Goal: Transaction & Acquisition: Purchase product/service

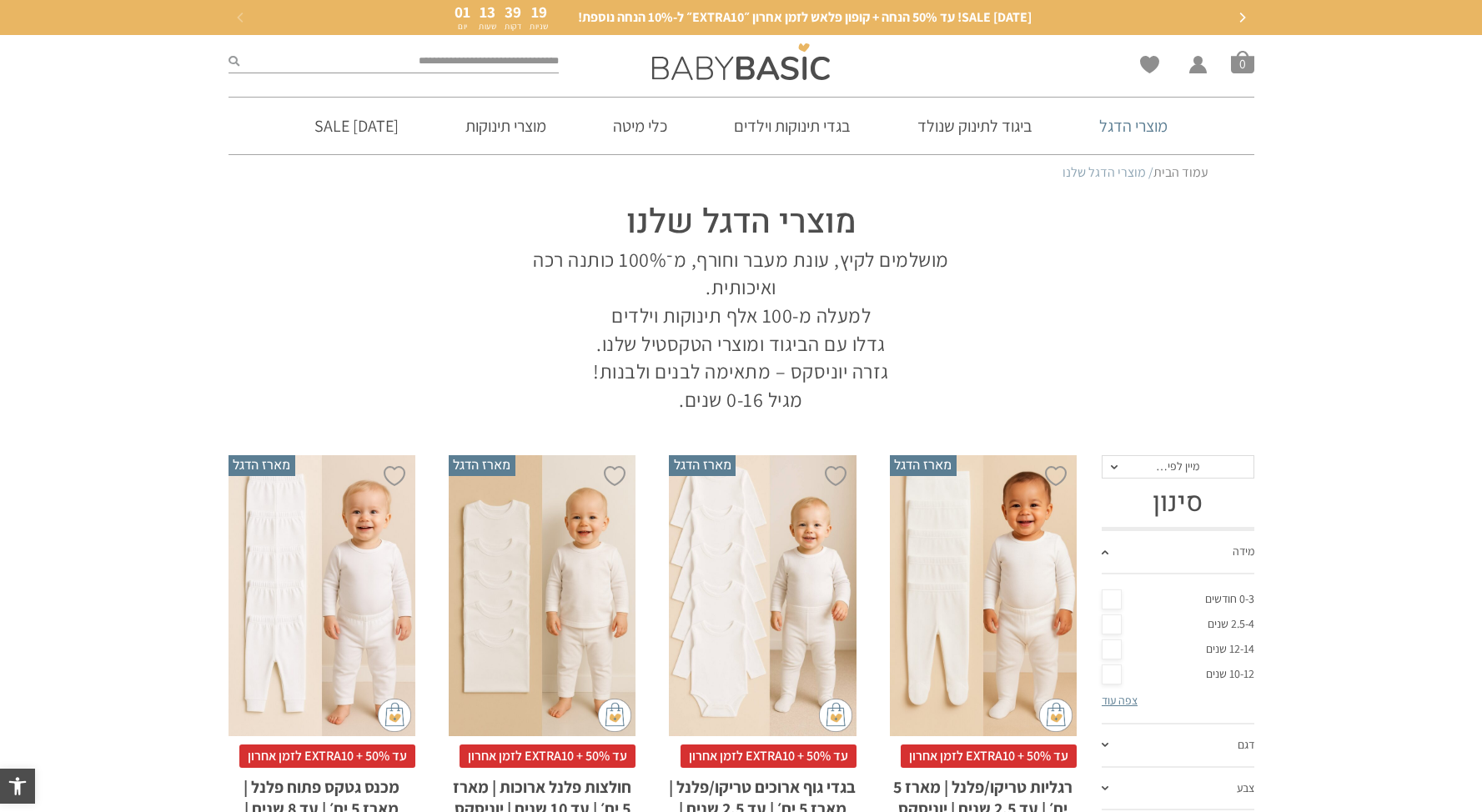
click at [1123, 128] on link "מוצרי הדגל" at bounding box center [1133, 126] width 118 height 57
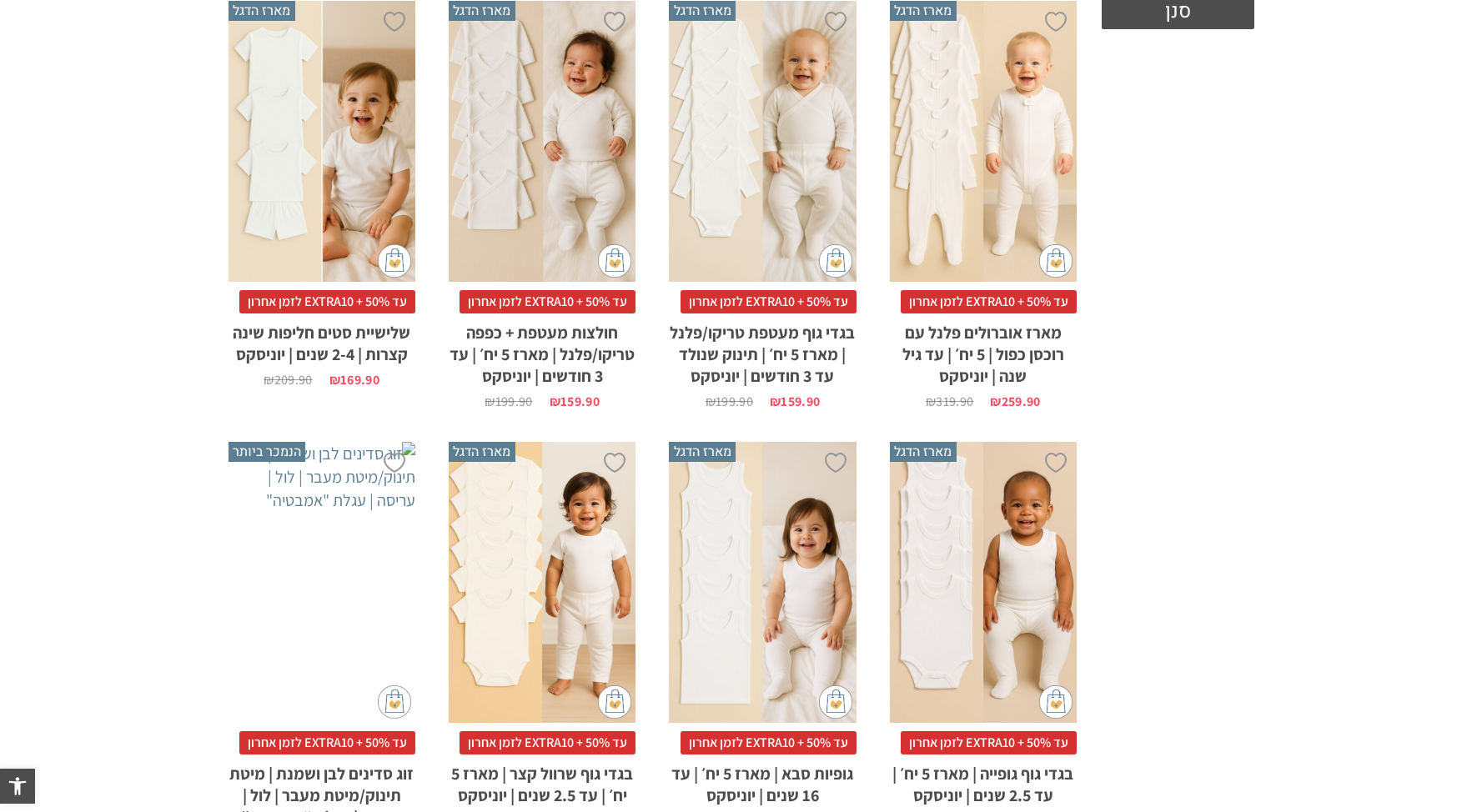
click at [566, 99] on div "x בחירת סוג בד טריקו (עונת מעבר/קיץ) פלנל (חורף)" at bounding box center [542, 141] width 187 height 281
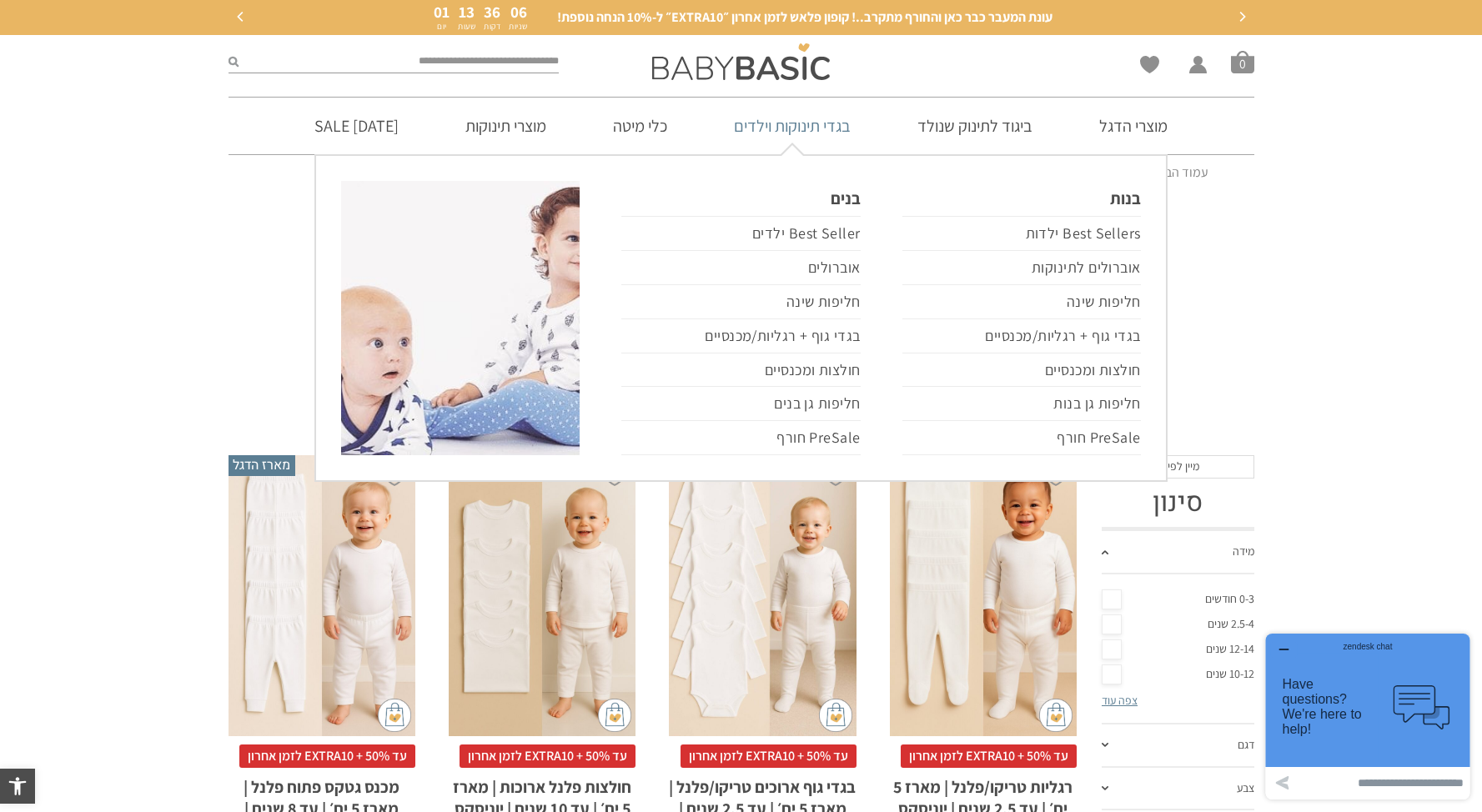
click at [845, 132] on link "בגדי תינוקות וילדים" at bounding box center [792, 126] width 167 height 57
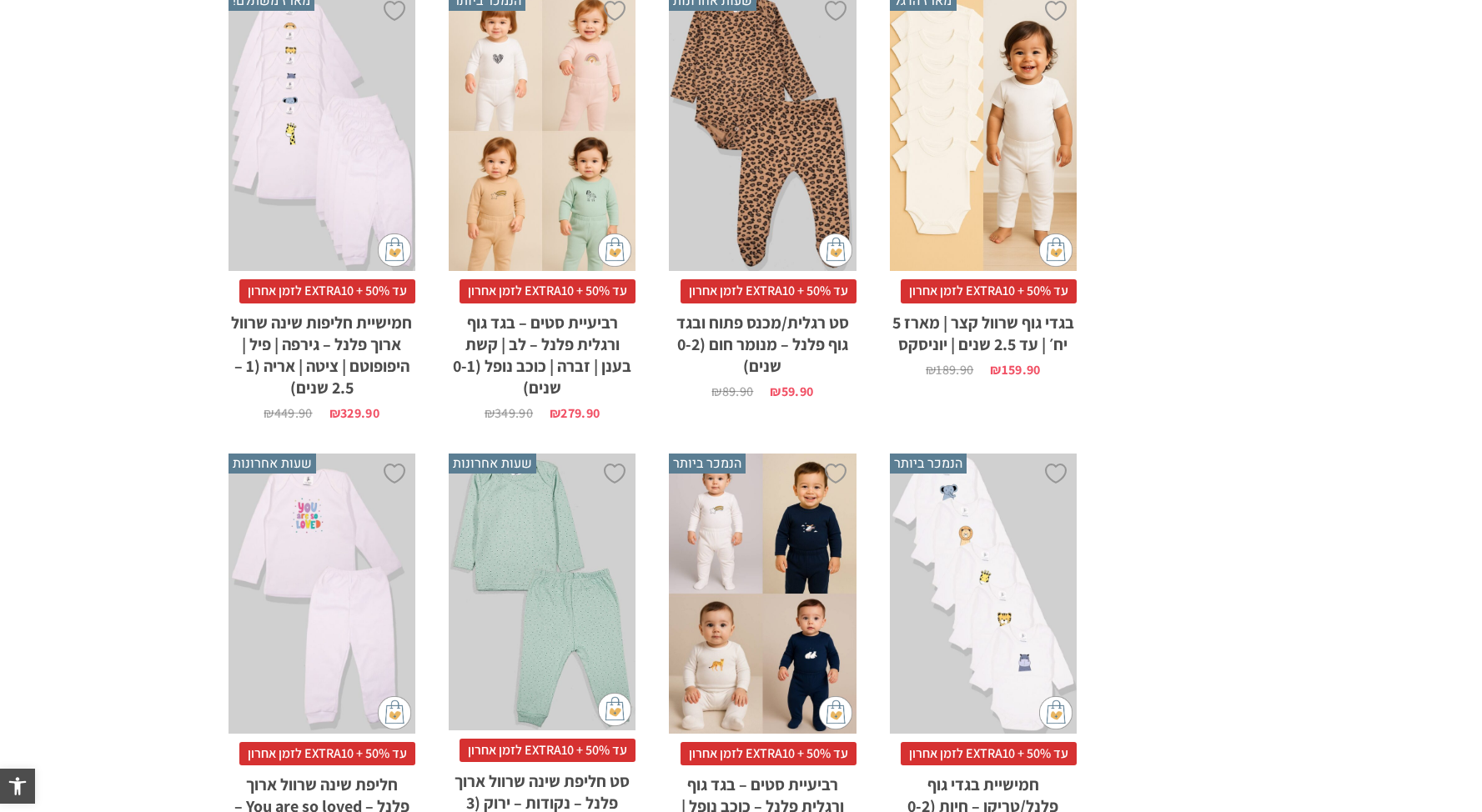
click at [795, 79] on div "x בחירת מידה 0-3m 3-6m 6-12m 12-18m 18-24m" at bounding box center [762, 130] width 187 height 281
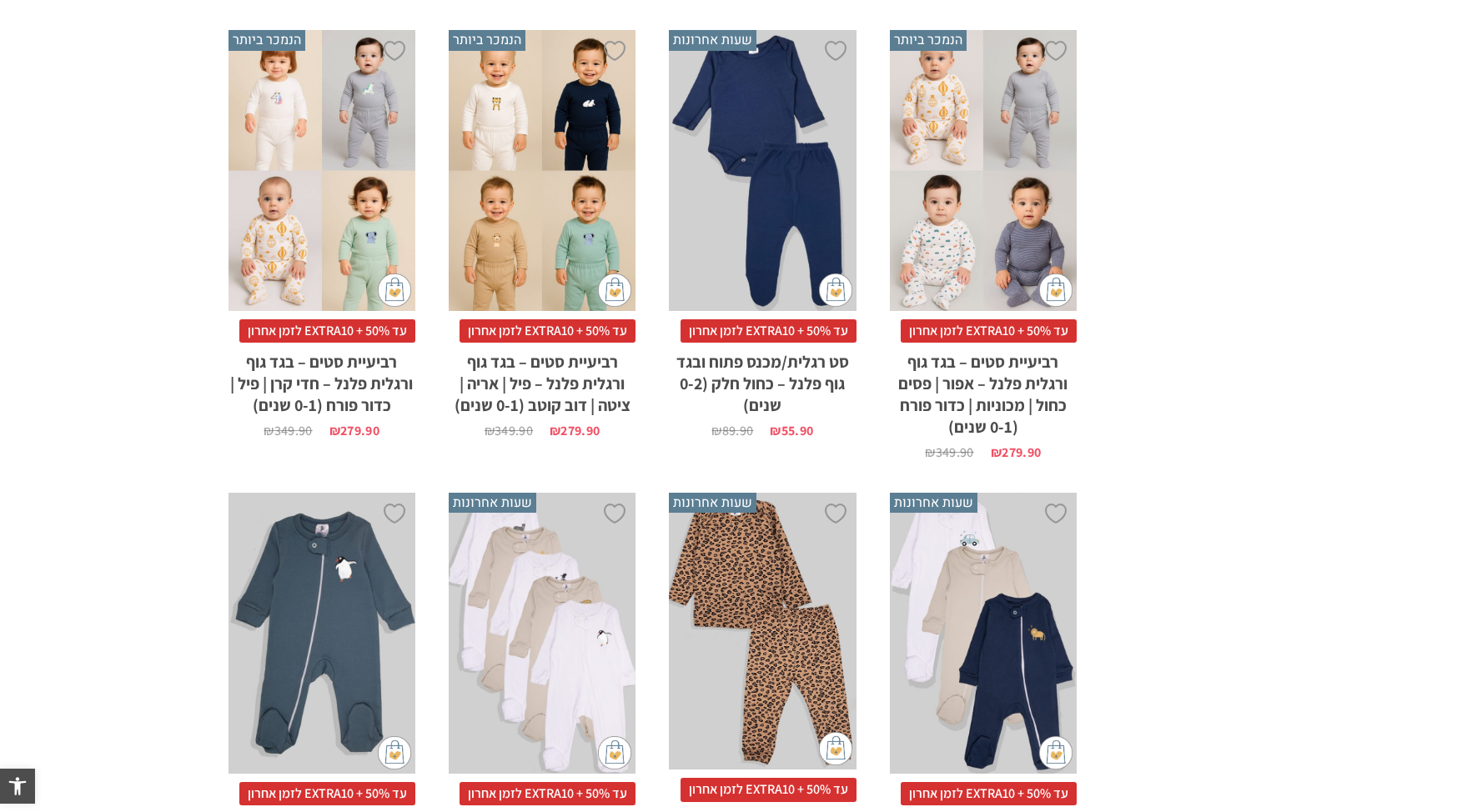
click at [561, 163] on div "x בחירת מידה 0-3m 3-6m 6-12m 12-18m 18-24m 24-30m" at bounding box center [542, 170] width 187 height 281
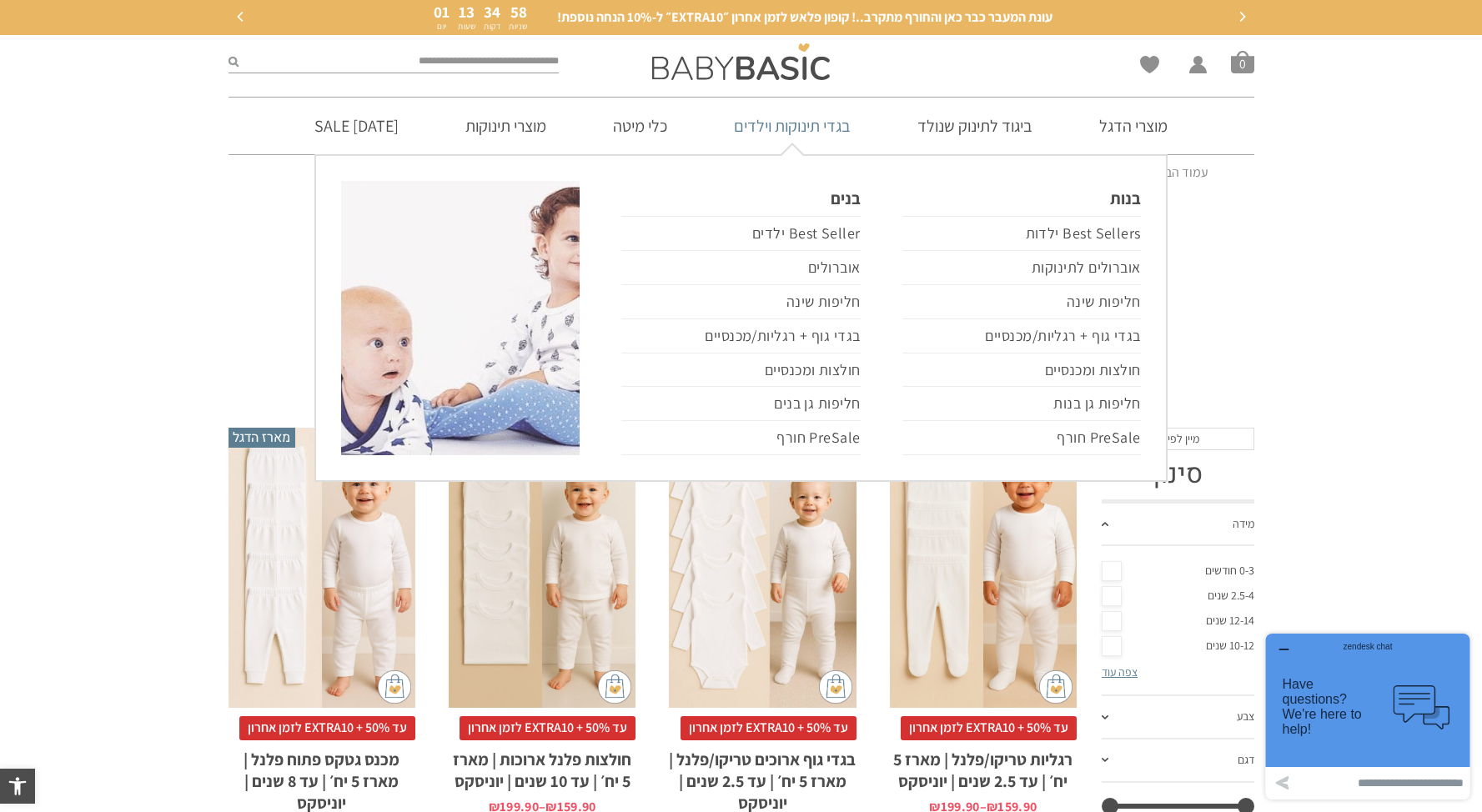
click at [843, 130] on link "בגדי תינוקות וילדים" at bounding box center [792, 126] width 167 height 57
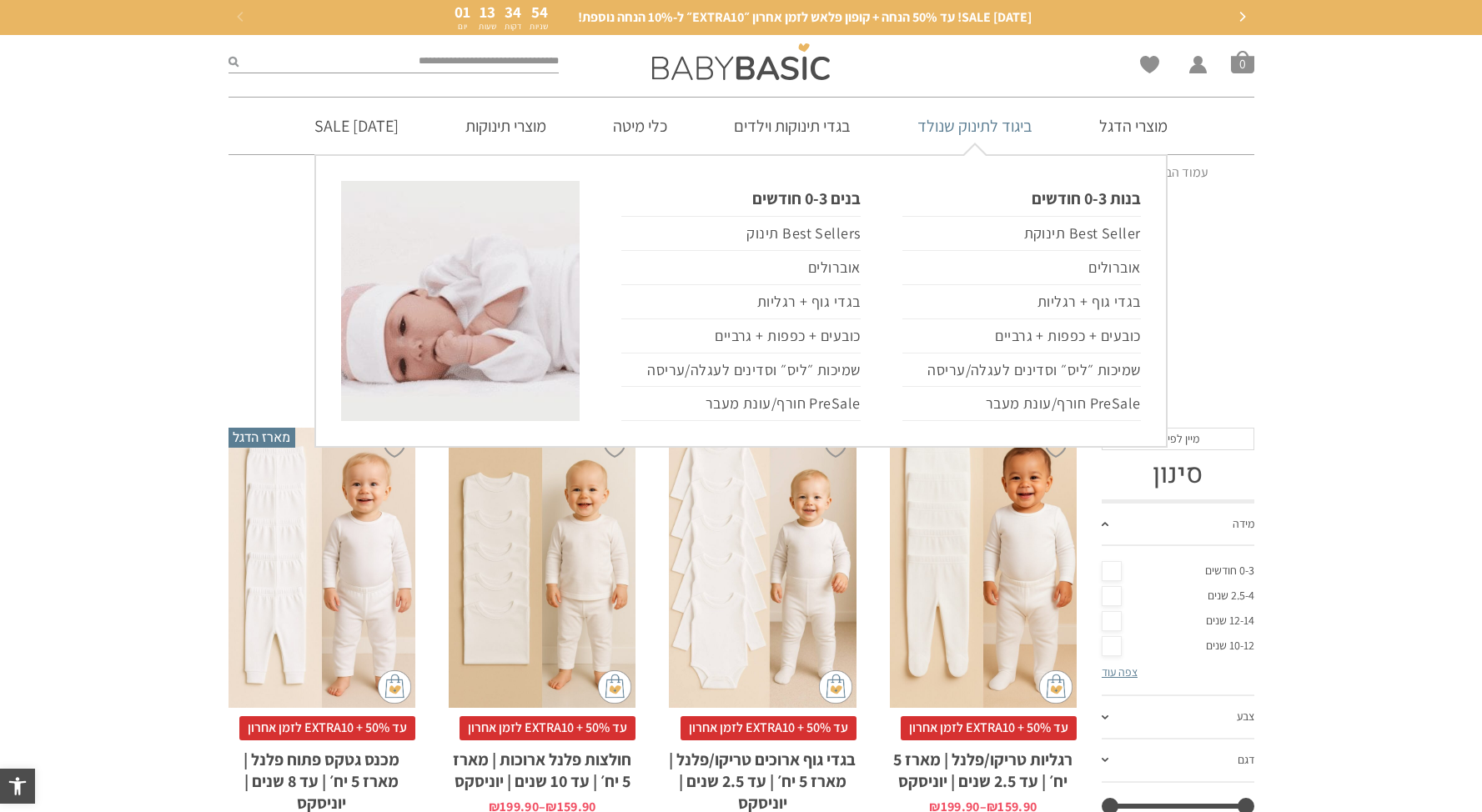
click at [1021, 118] on link "ביגוד לתינוק שנולד" at bounding box center [976, 126] width 165 height 57
click at [1021, 125] on link "ביגוד לתינוק שנולד" at bounding box center [976, 126] width 165 height 57
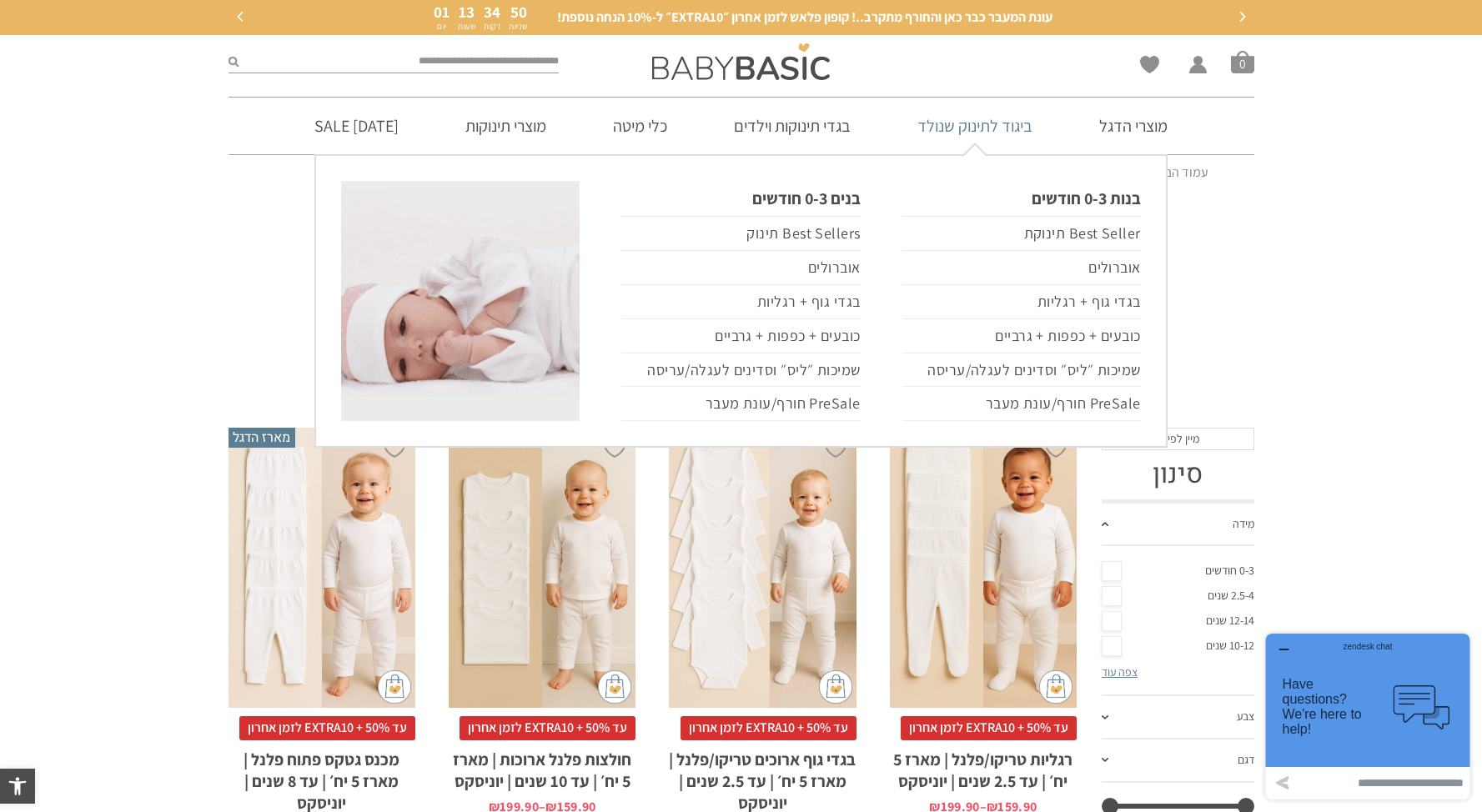
click at [998, 131] on link "ביגוד לתינוק שנולד" at bounding box center [976, 126] width 165 height 57
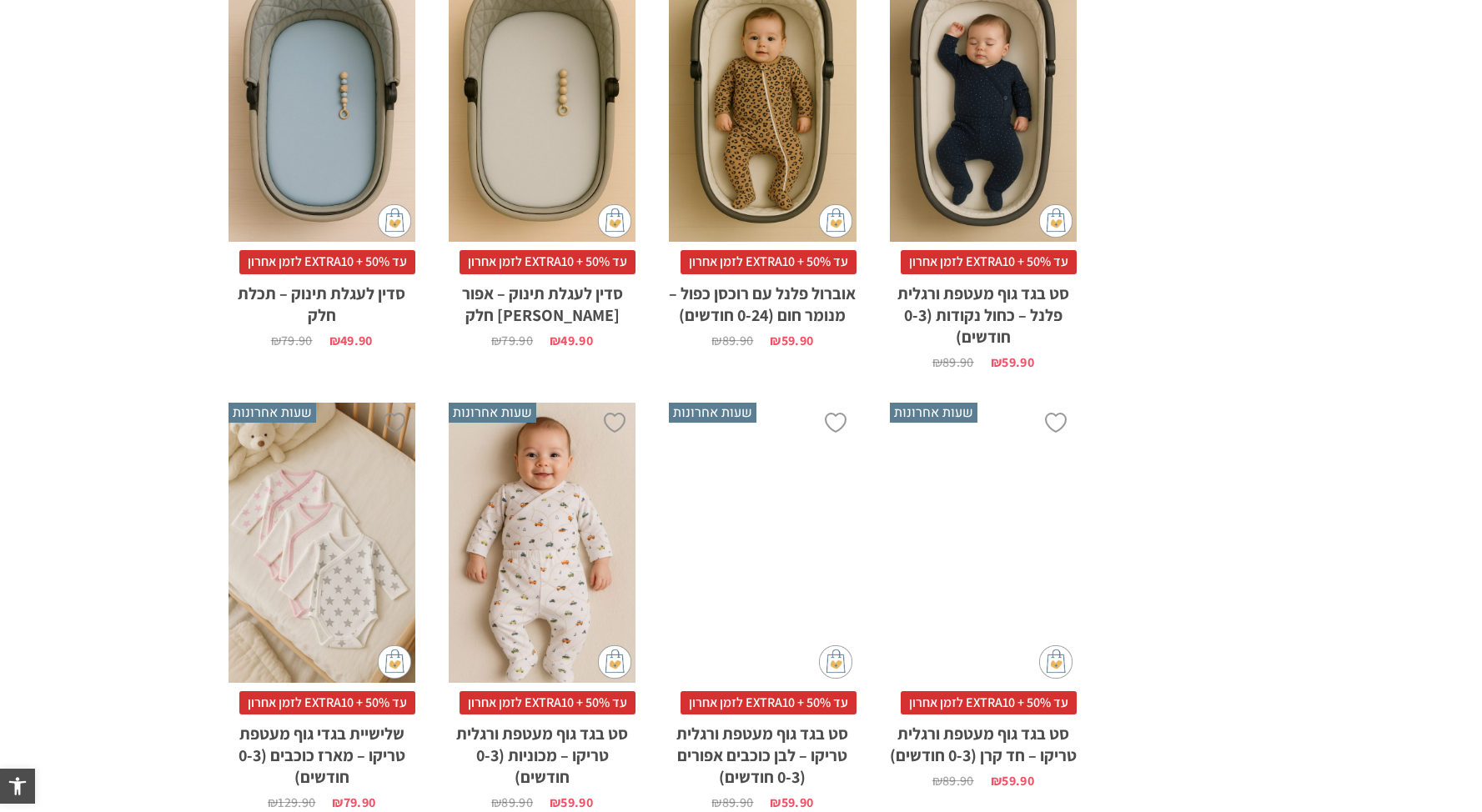
scroll to position [1237, 0]
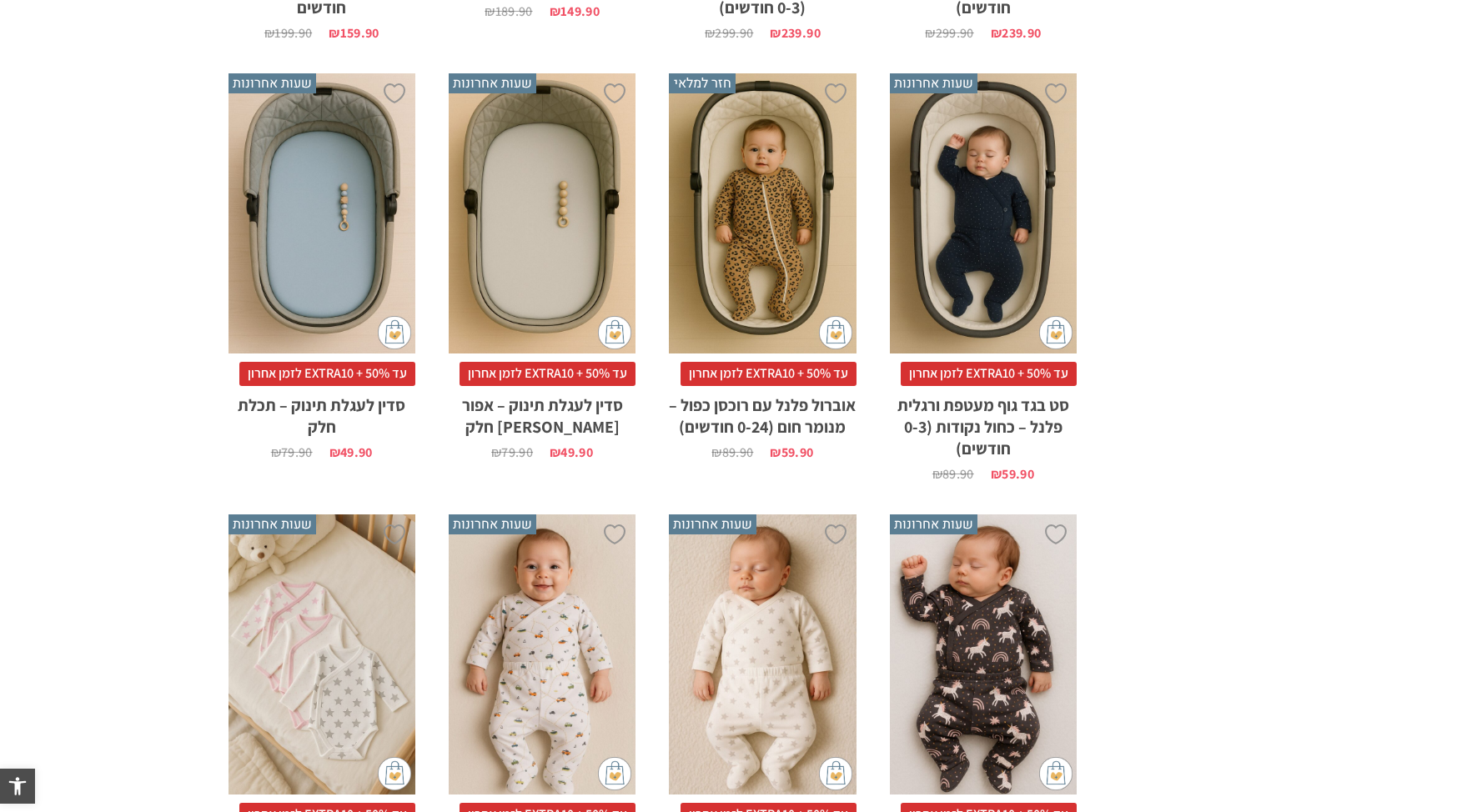
click at [1040, 649] on div "x הוספה לסל" at bounding box center [983, 655] width 187 height 281
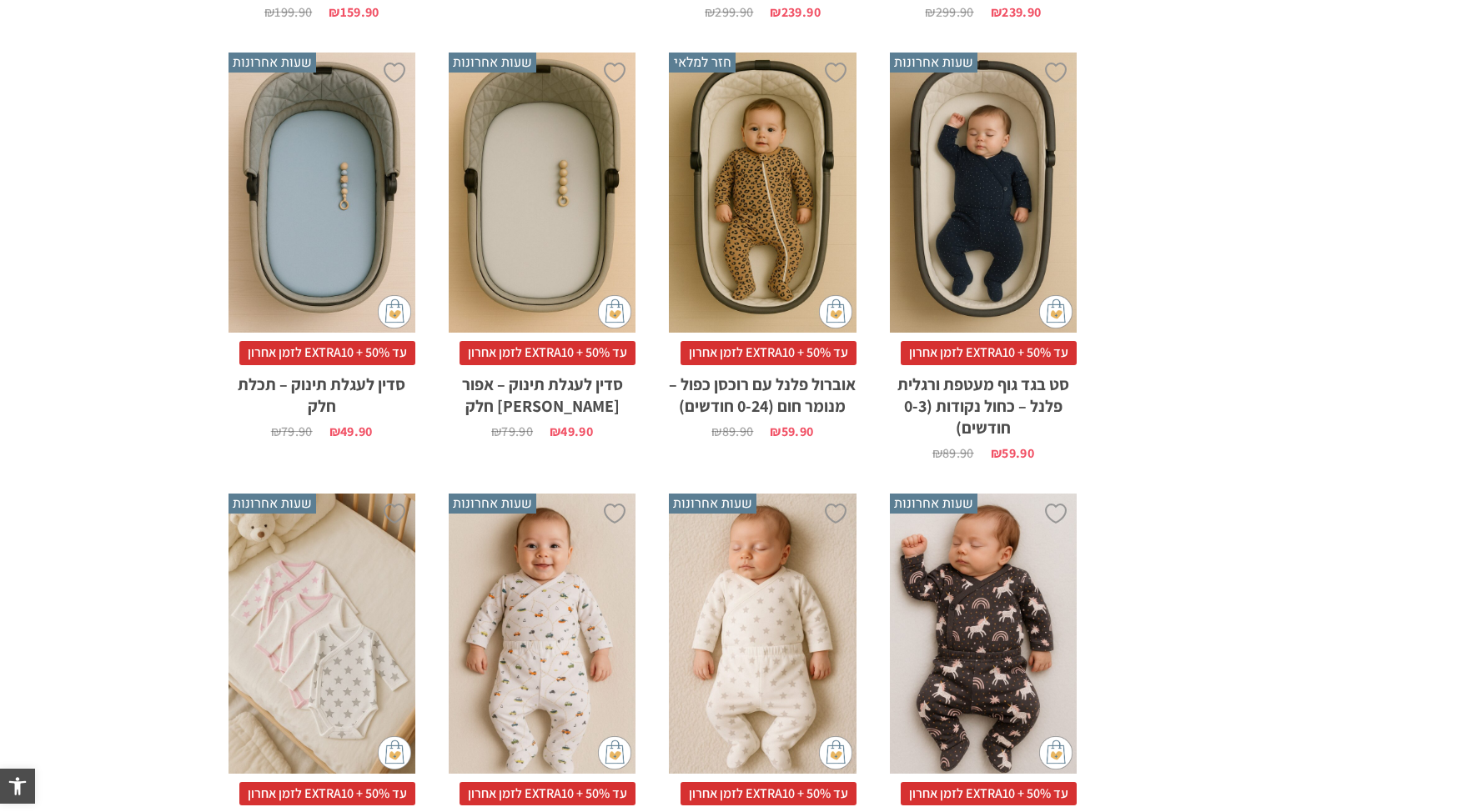
scroll to position [1229, 0]
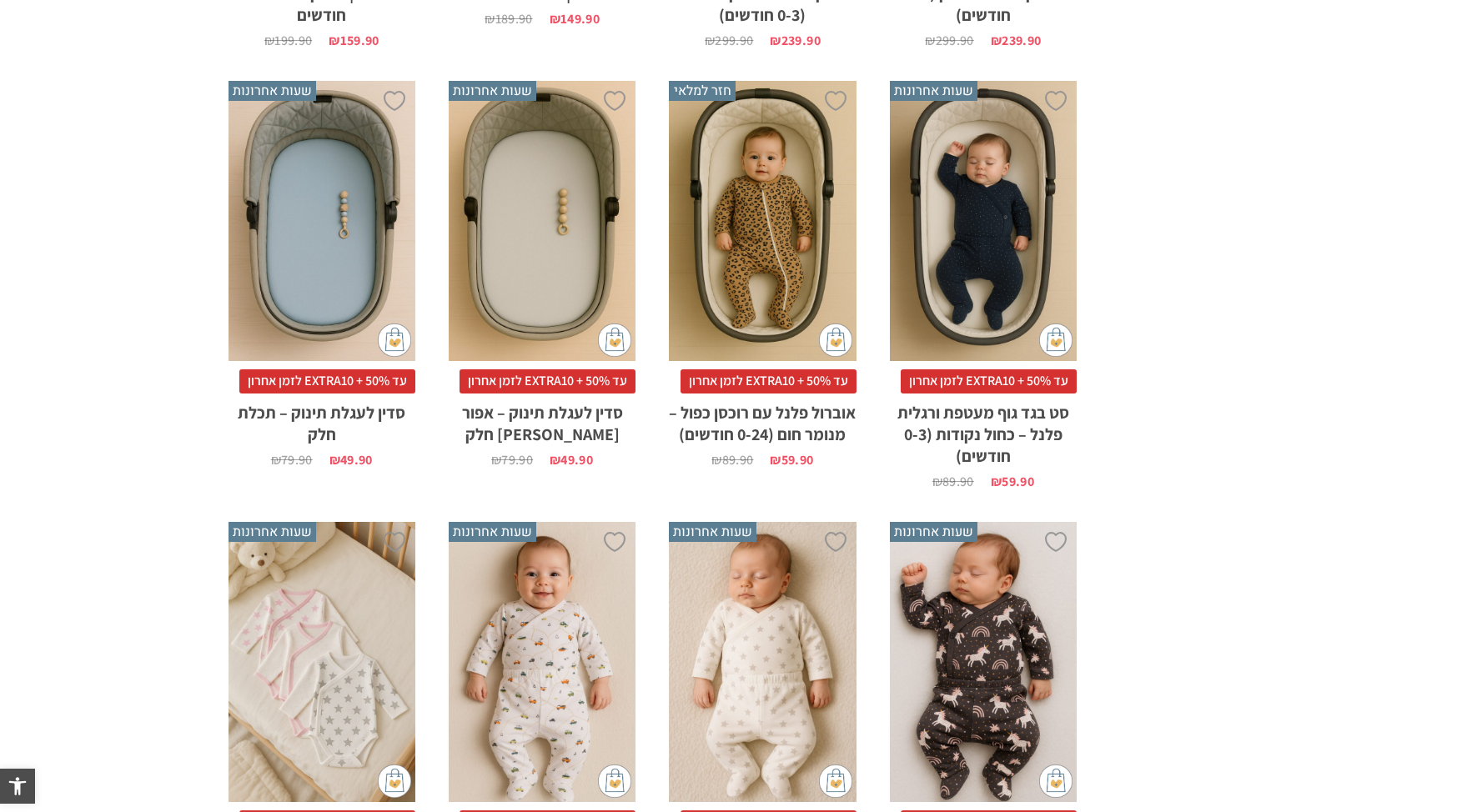
click at [982, 160] on div "x הוספה לסל" at bounding box center [983, 220] width 187 height 281
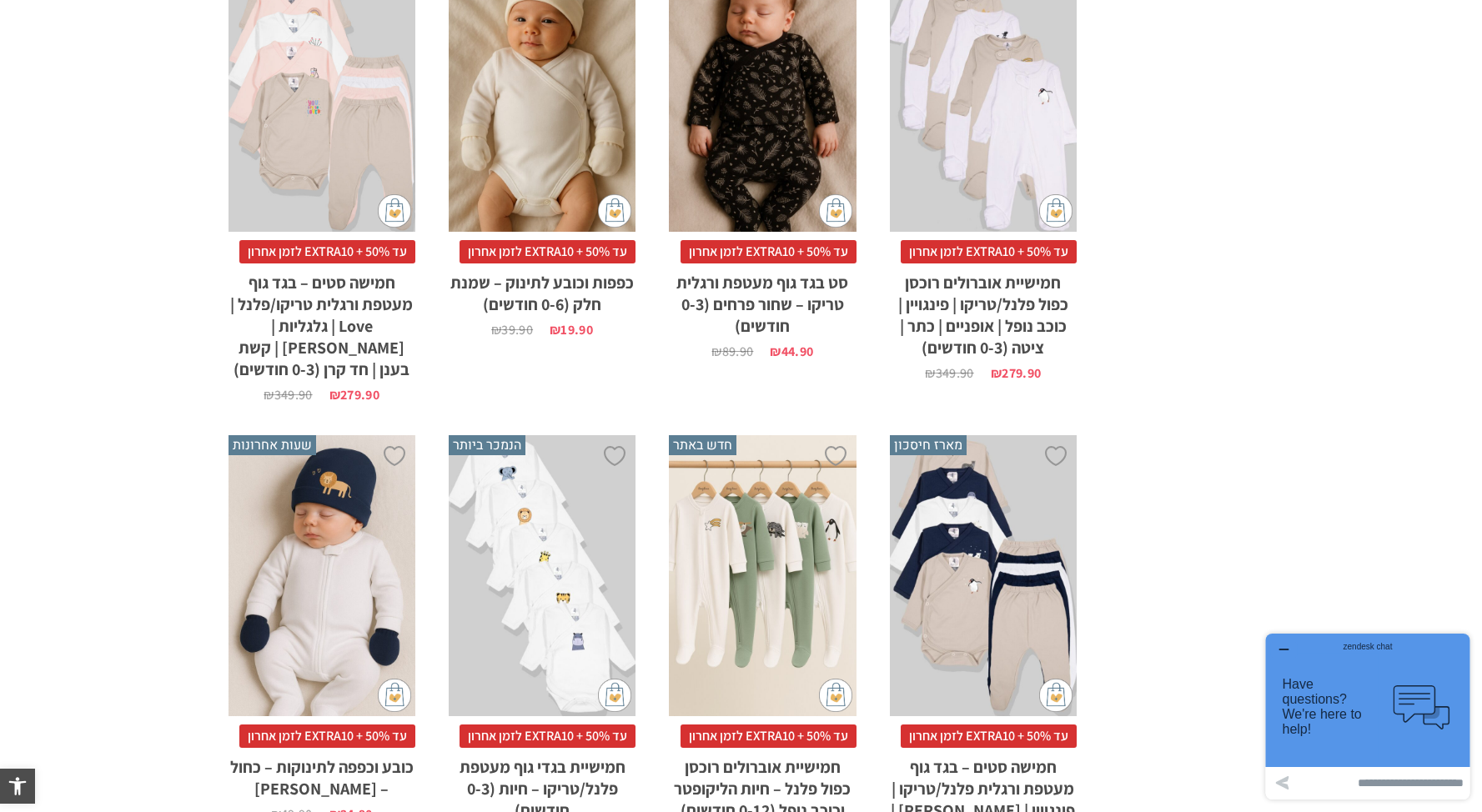
scroll to position [3570, 0]
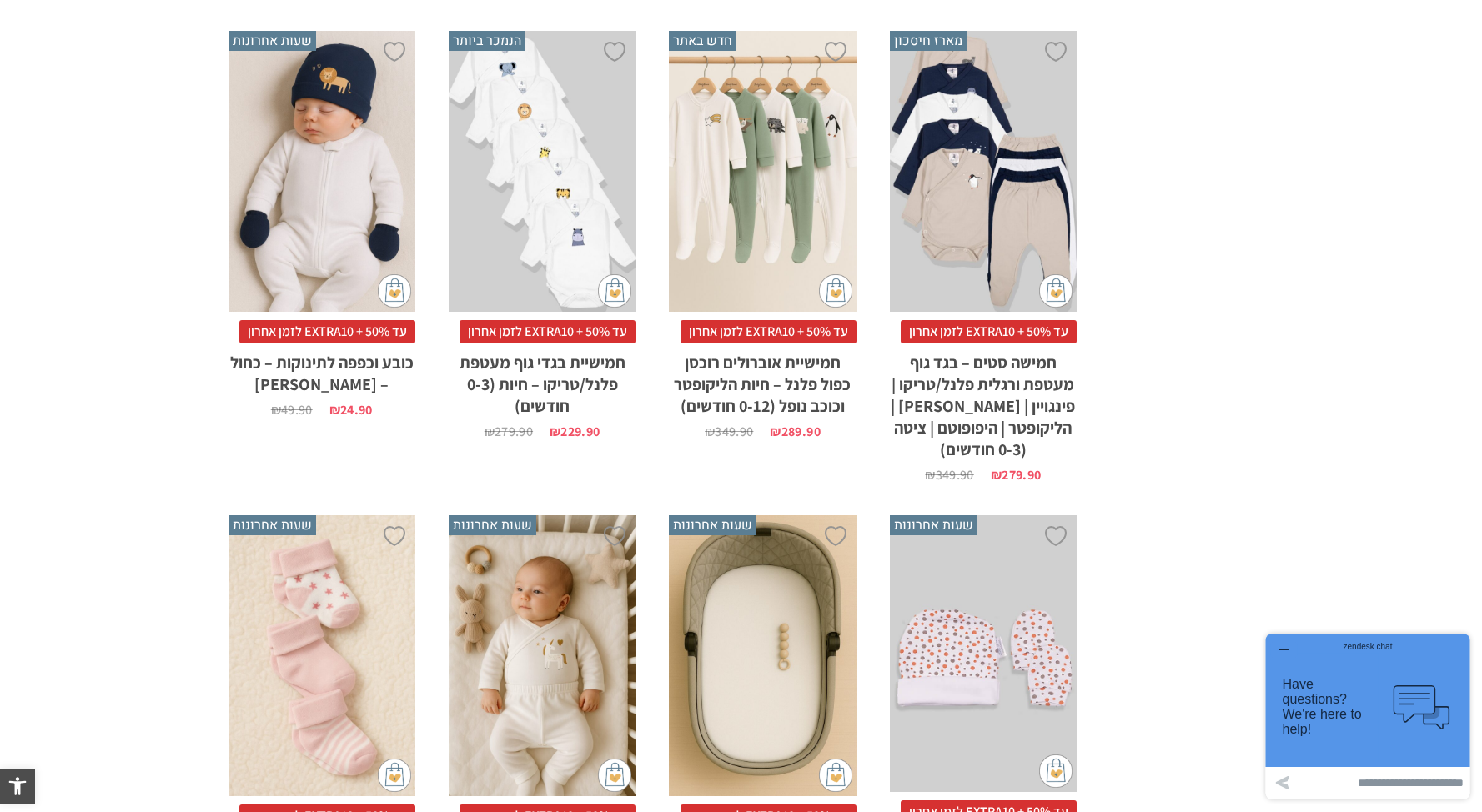
click at [323, 166] on div "x הוספה לסל" at bounding box center [321, 171] width 187 height 281
click at [341, 189] on div "x הוספה לסל" at bounding box center [321, 171] width 187 height 281
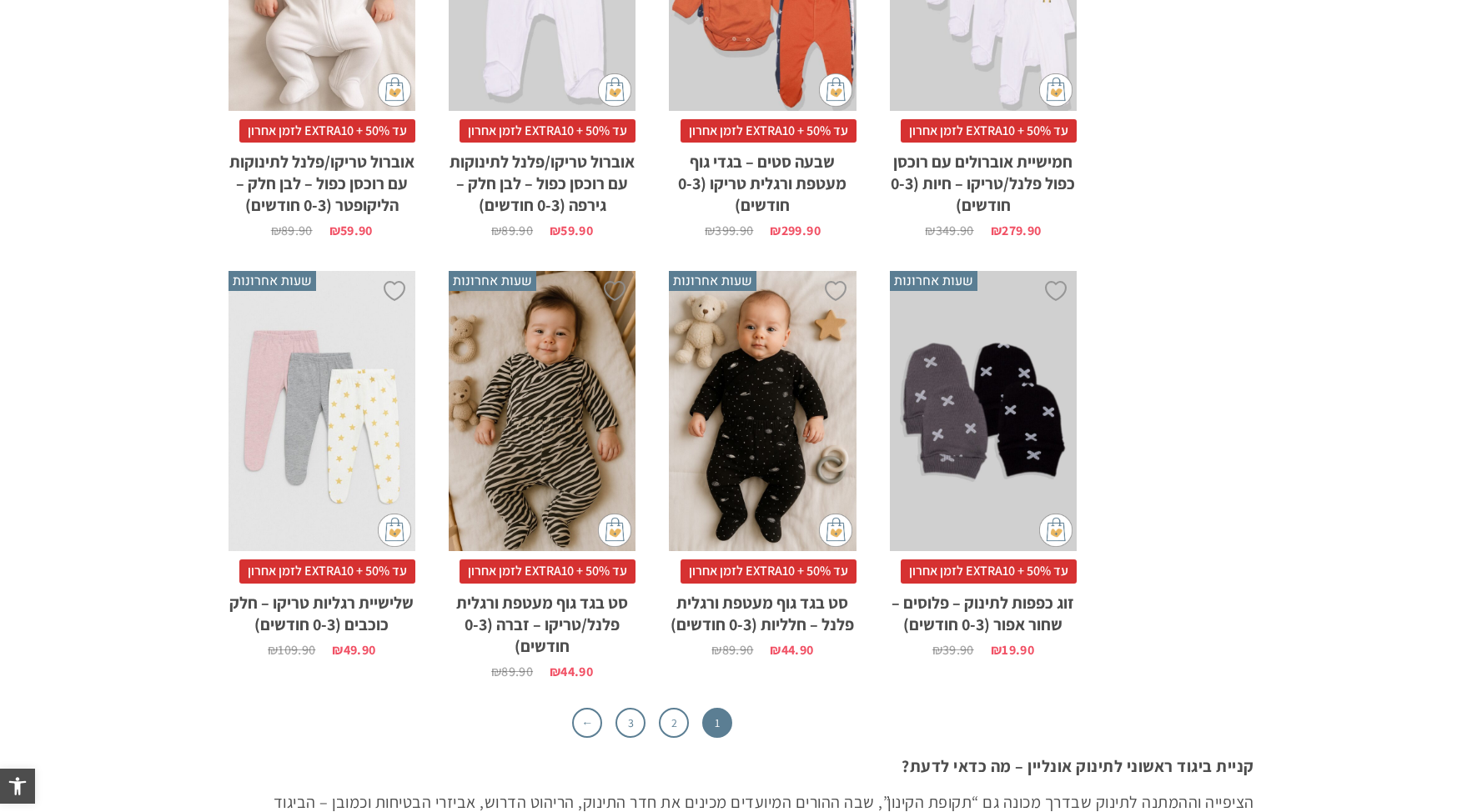
scroll to position [5108, 0]
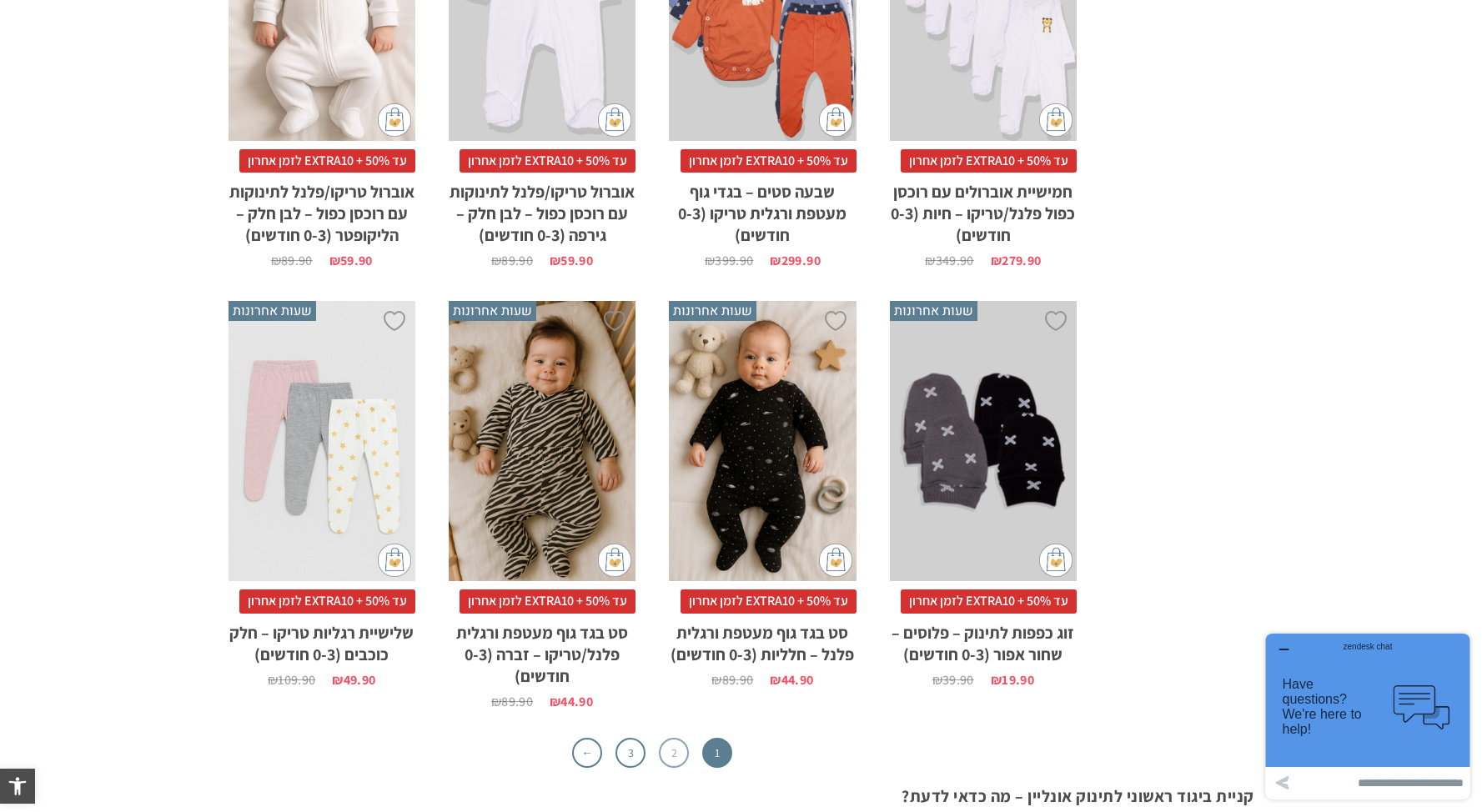
click at [679, 738] on link "2" at bounding box center [673, 753] width 30 height 30
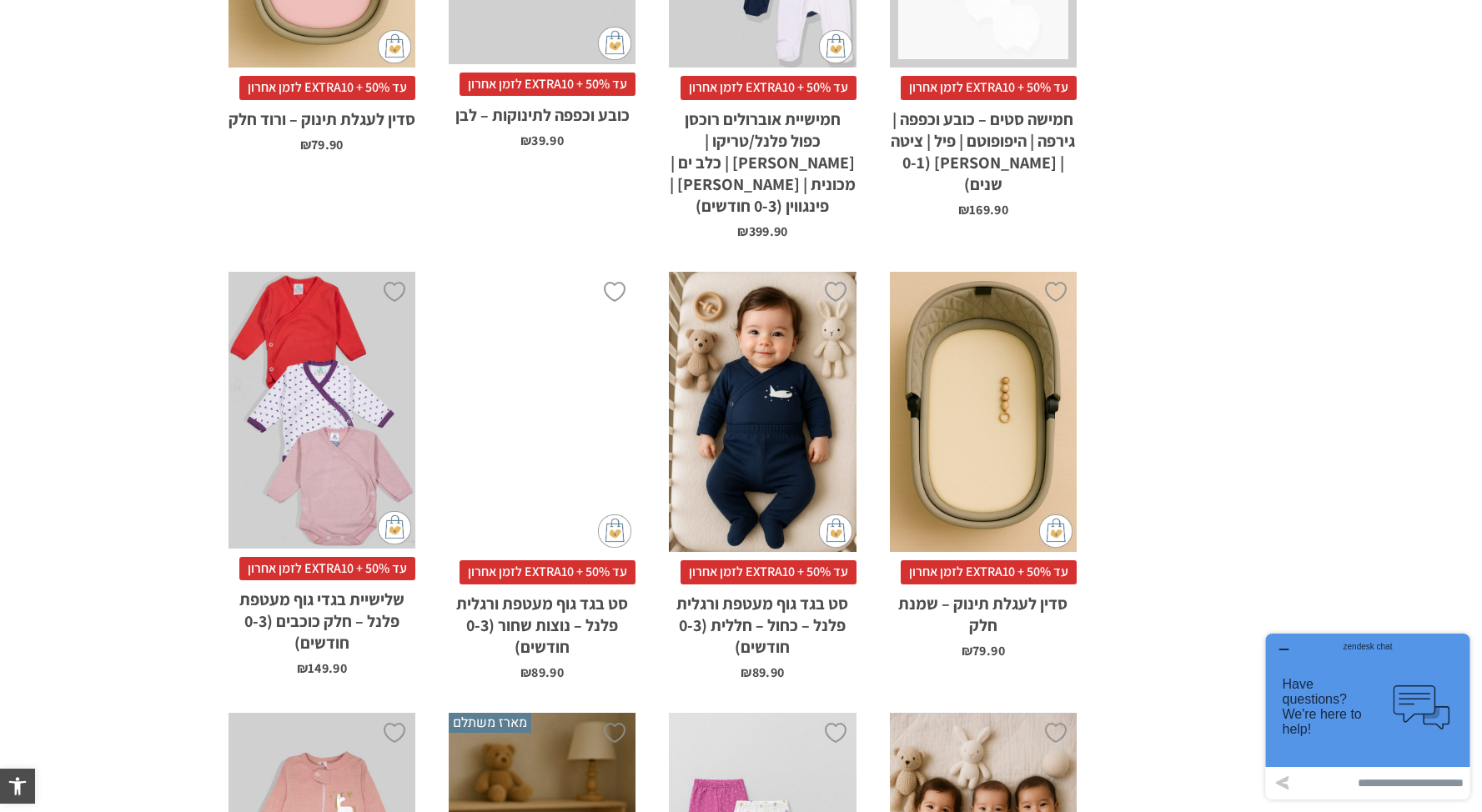
click at [780, 397] on div "x הוספה לסל" at bounding box center [762, 412] width 187 height 281
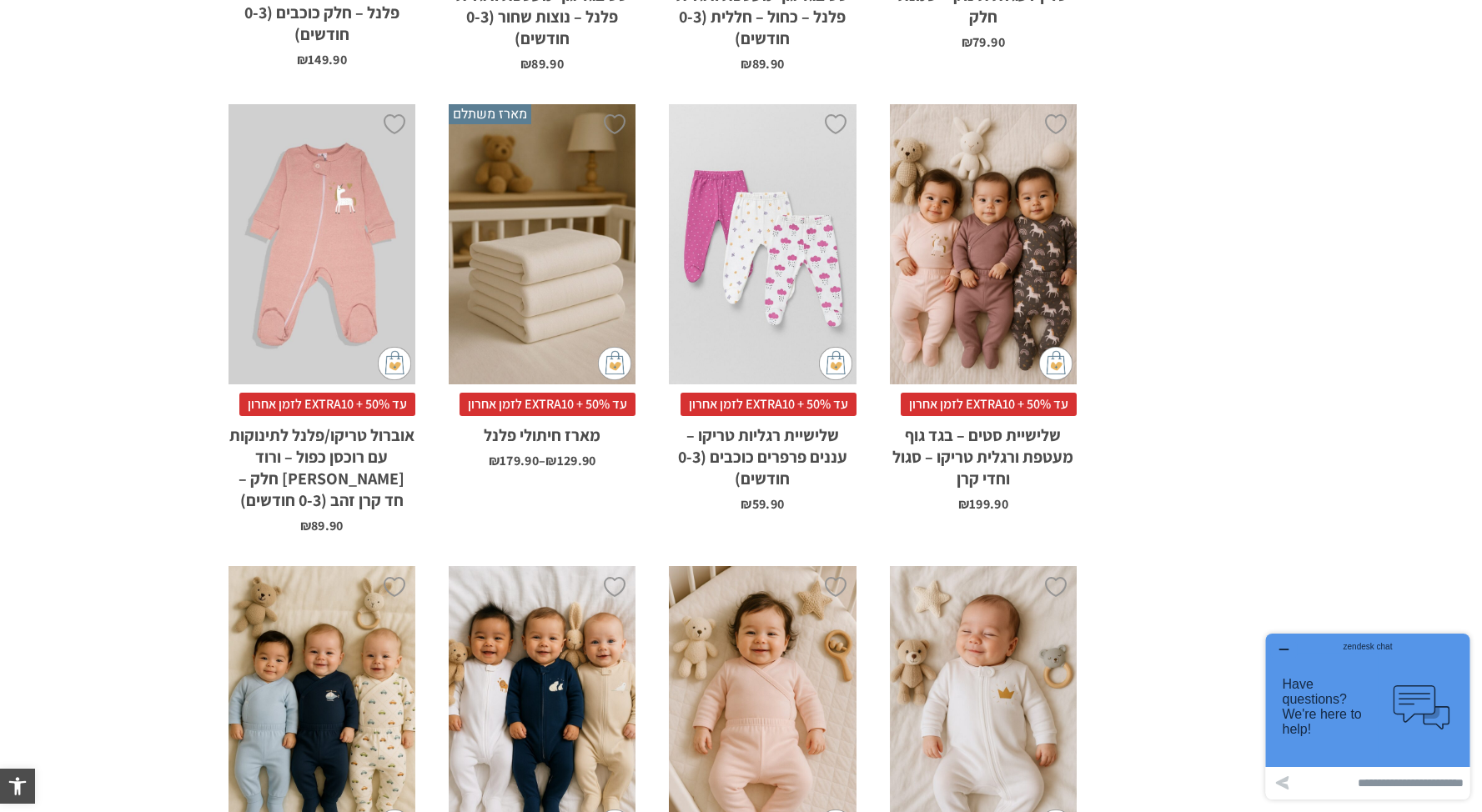
scroll to position [1743, 0]
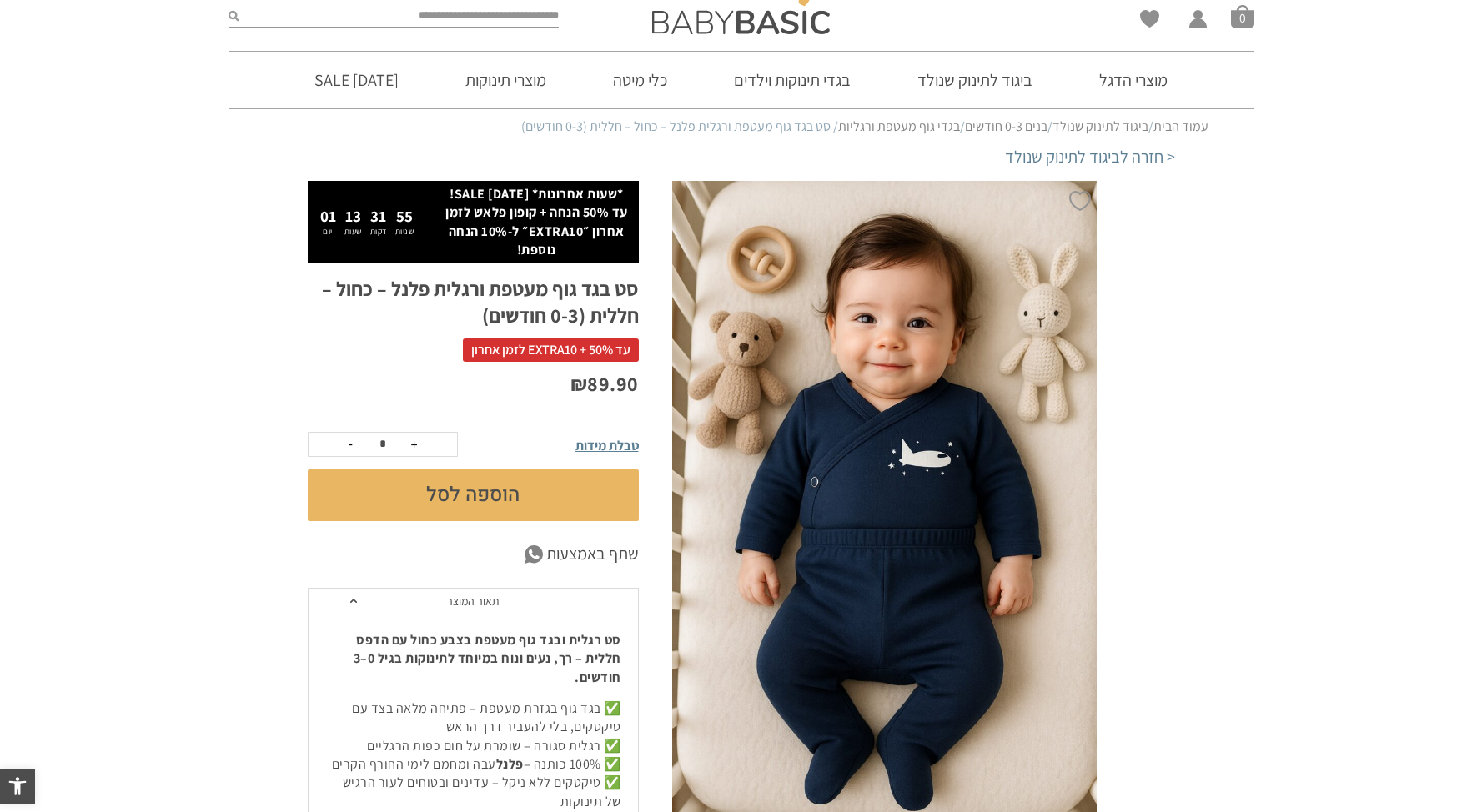
scroll to position [37, 0]
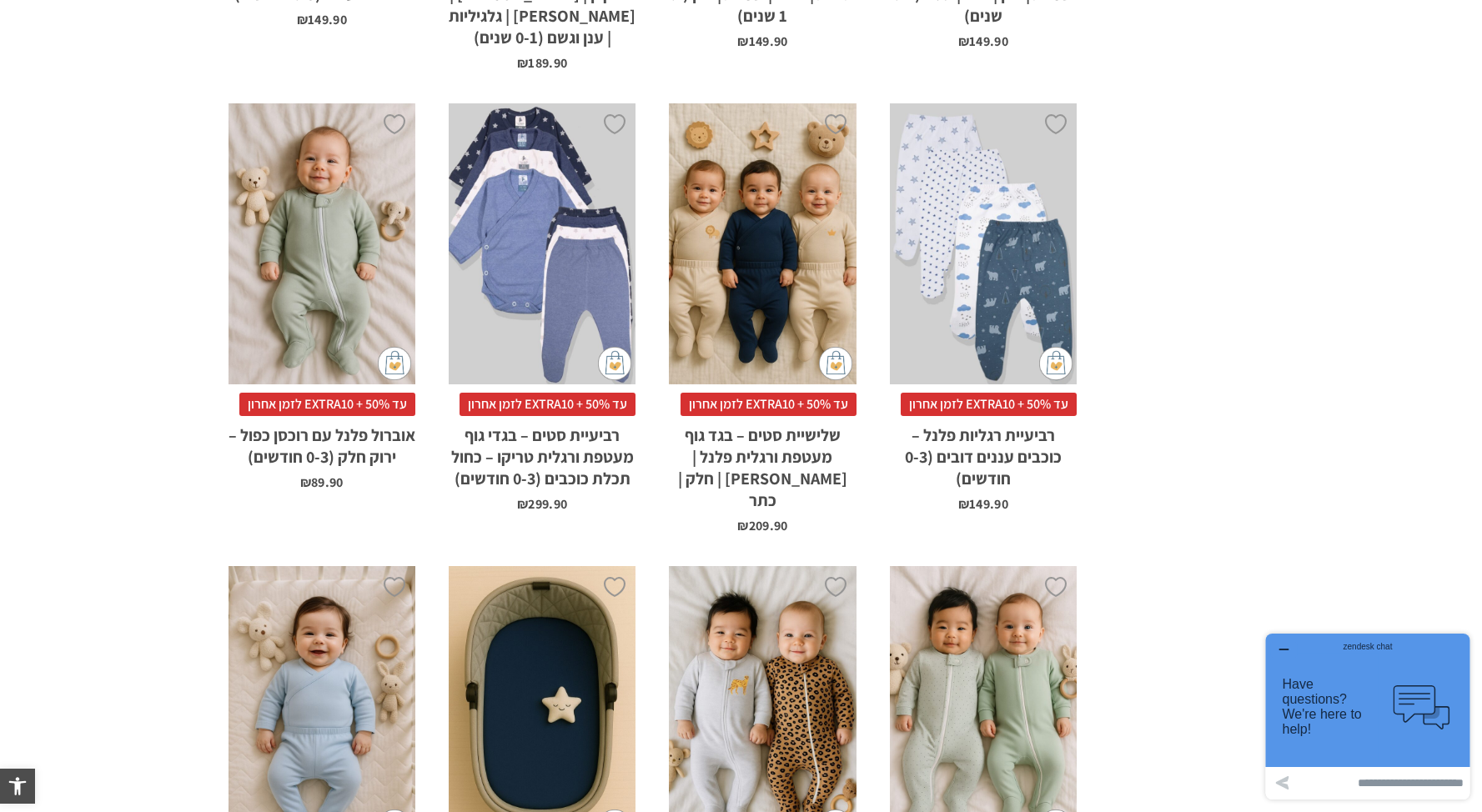
click at [237, 200] on div "x הוספה לסל" at bounding box center [321, 244] width 187 height 281
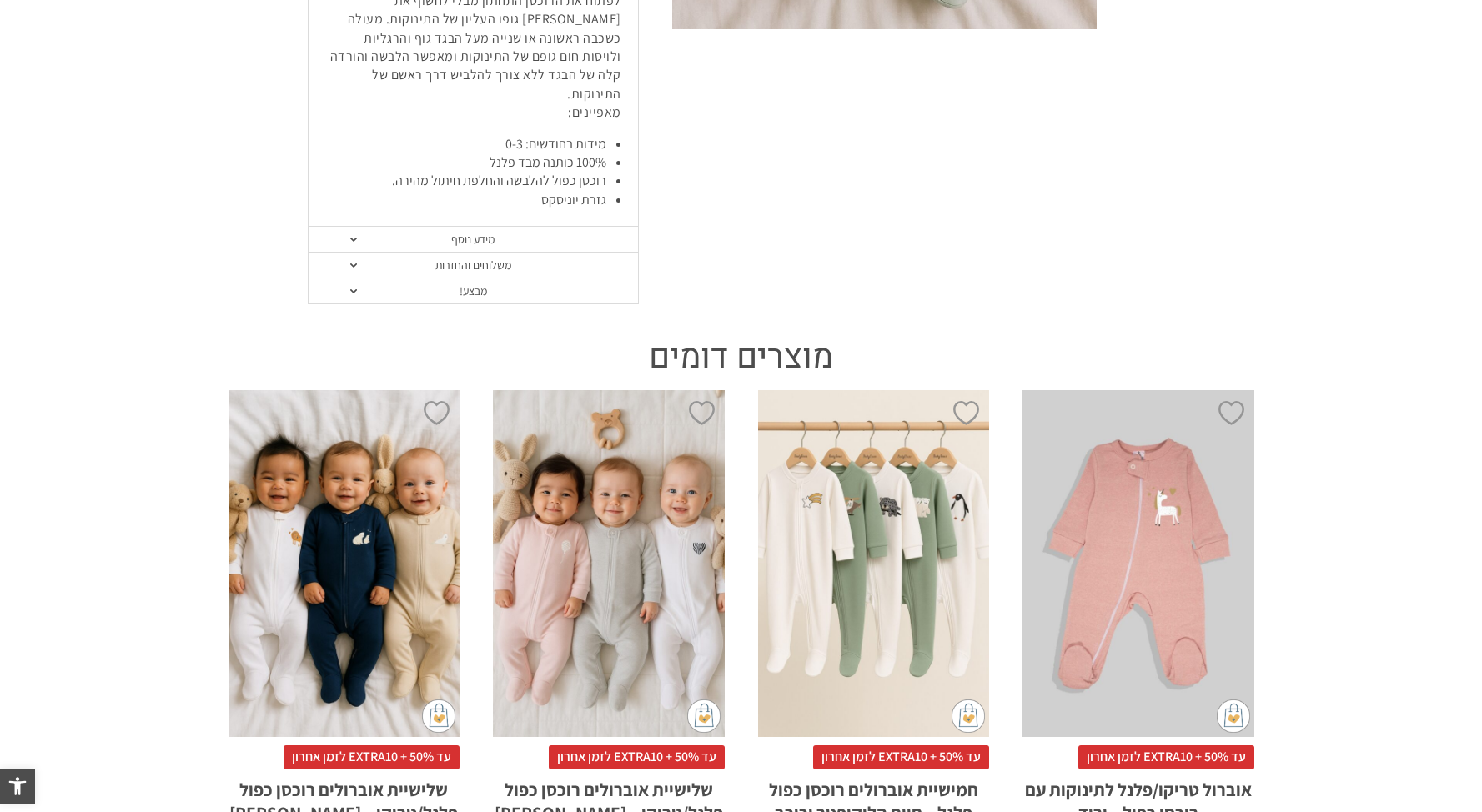
scroll to position [837, 0]
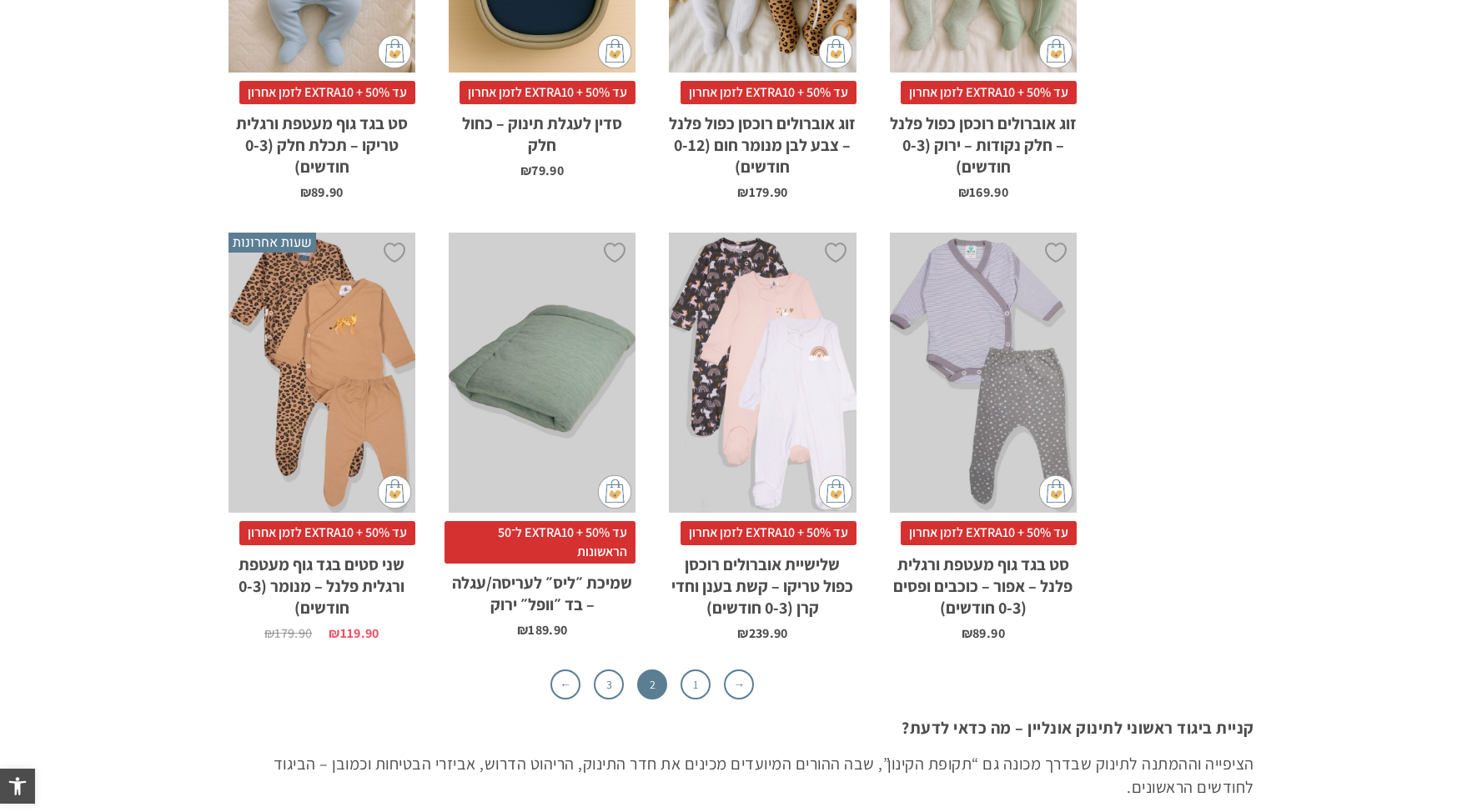
scroll to position [5156, 0]
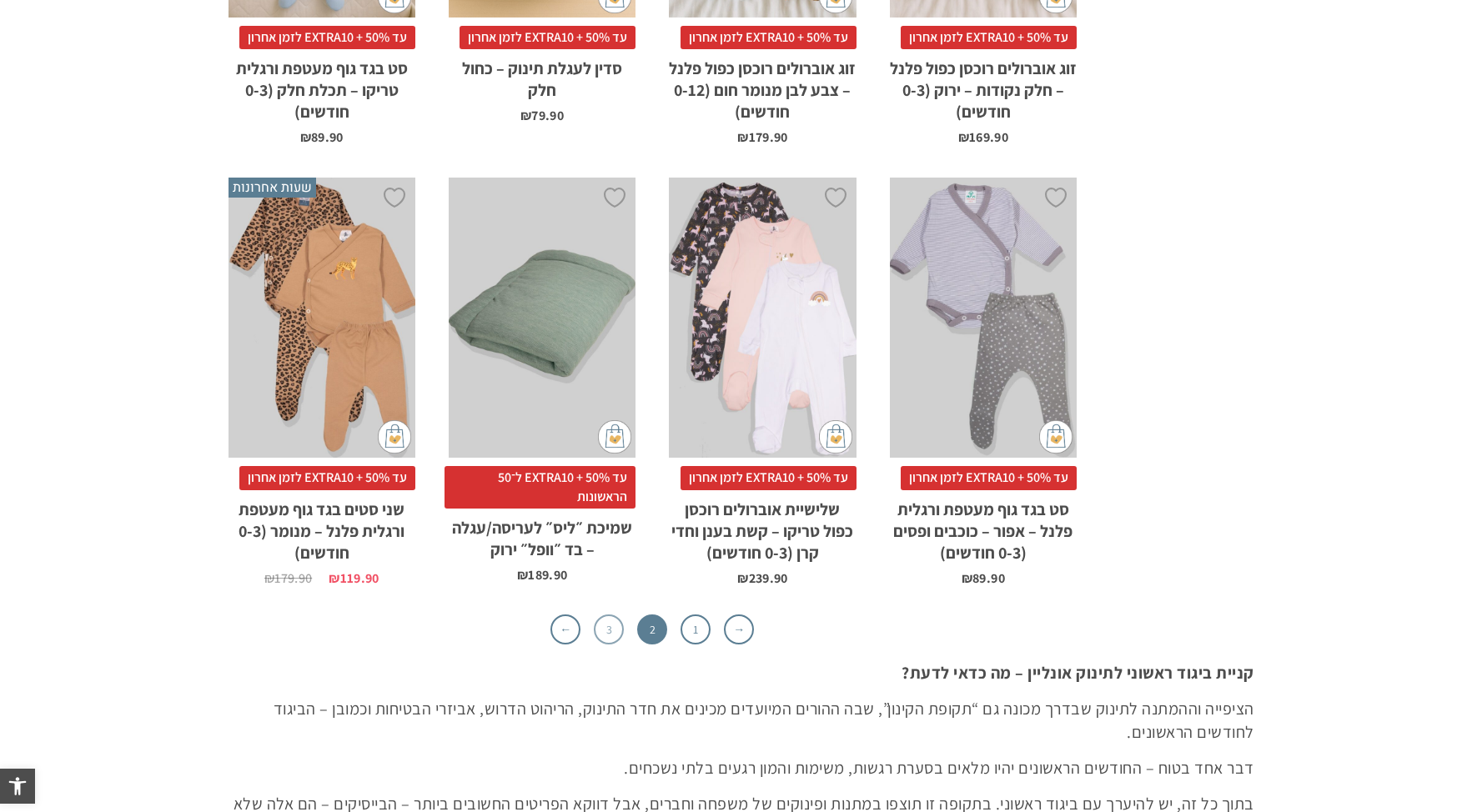
click at [607, 615] on link "3" at bounding box center [608, 629] width 30 height 30
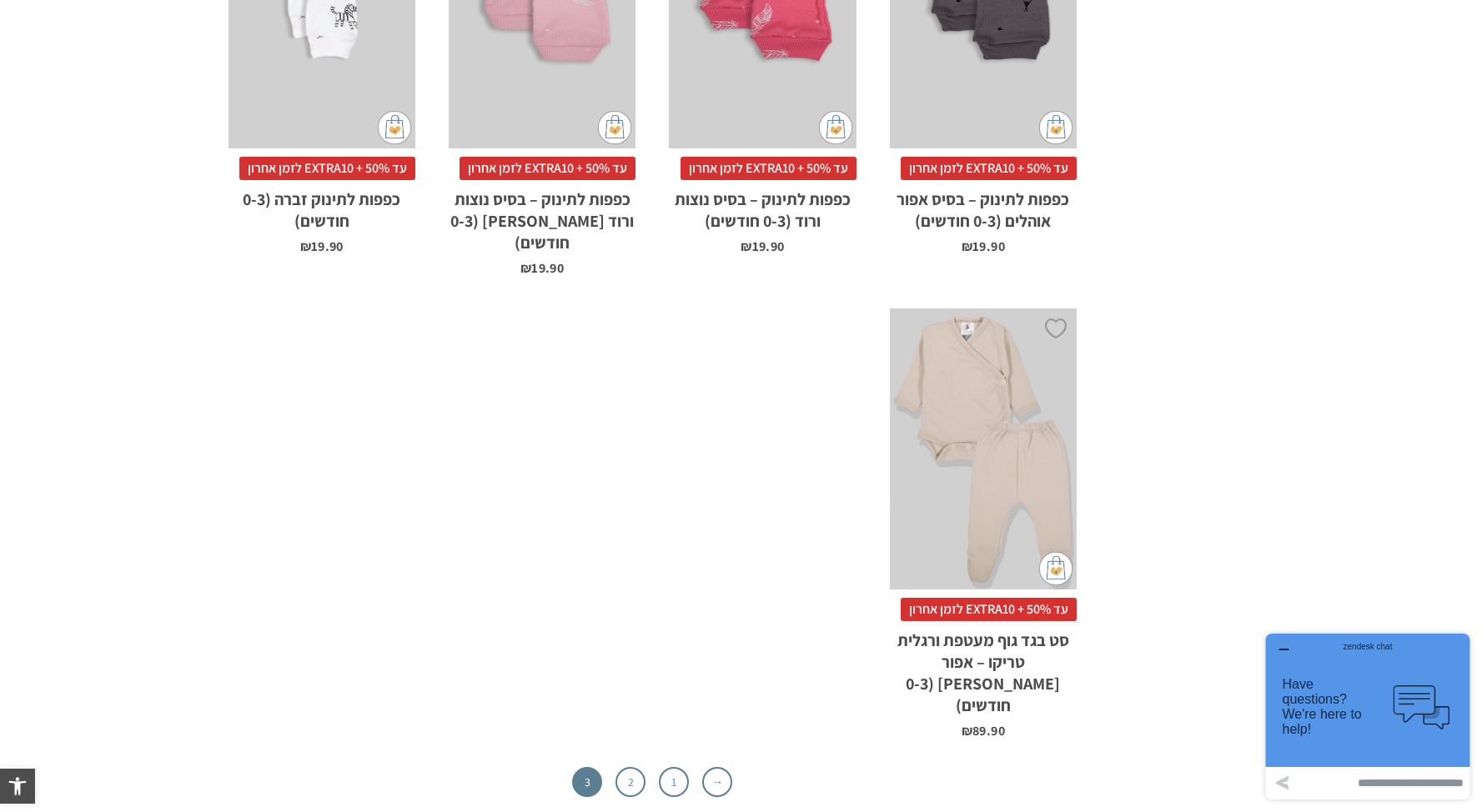
scroll to position [4858, 0]
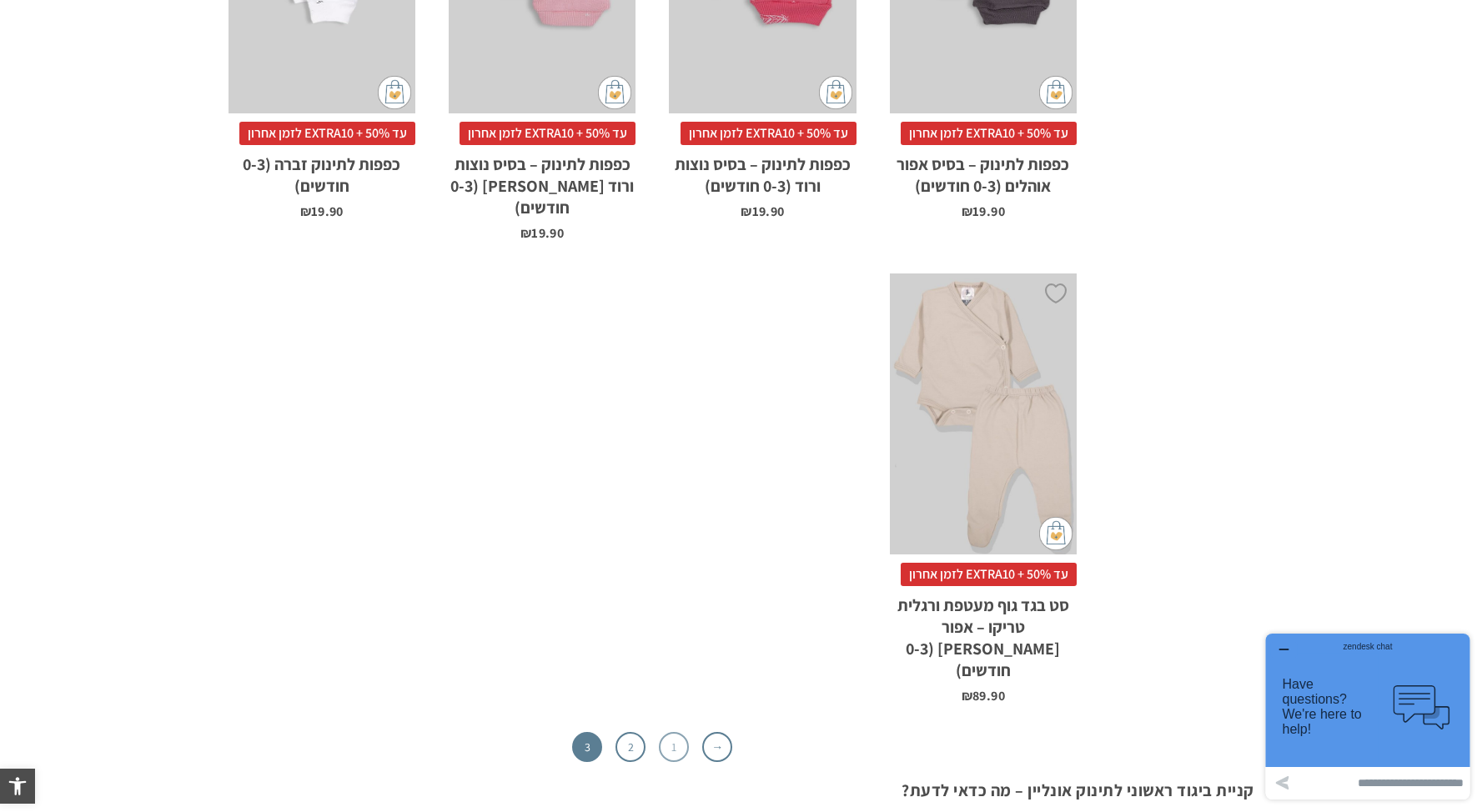
click at [675, 732] on link "1" at bounding box center [673, 747] width 30 height 30
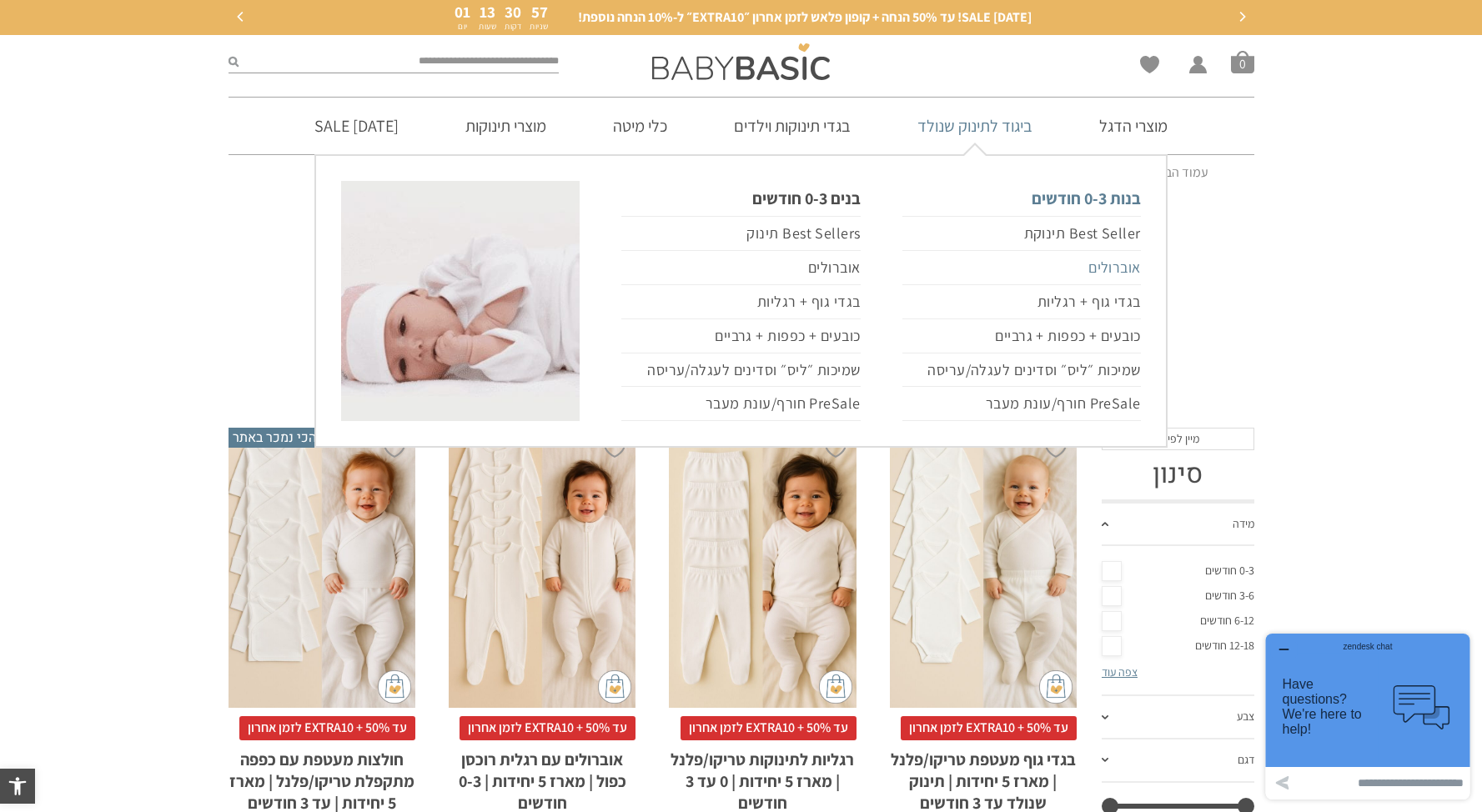
click at [1117, 267] on link "אוברולים" at bounding box center [1022, 268] width 239 height 35
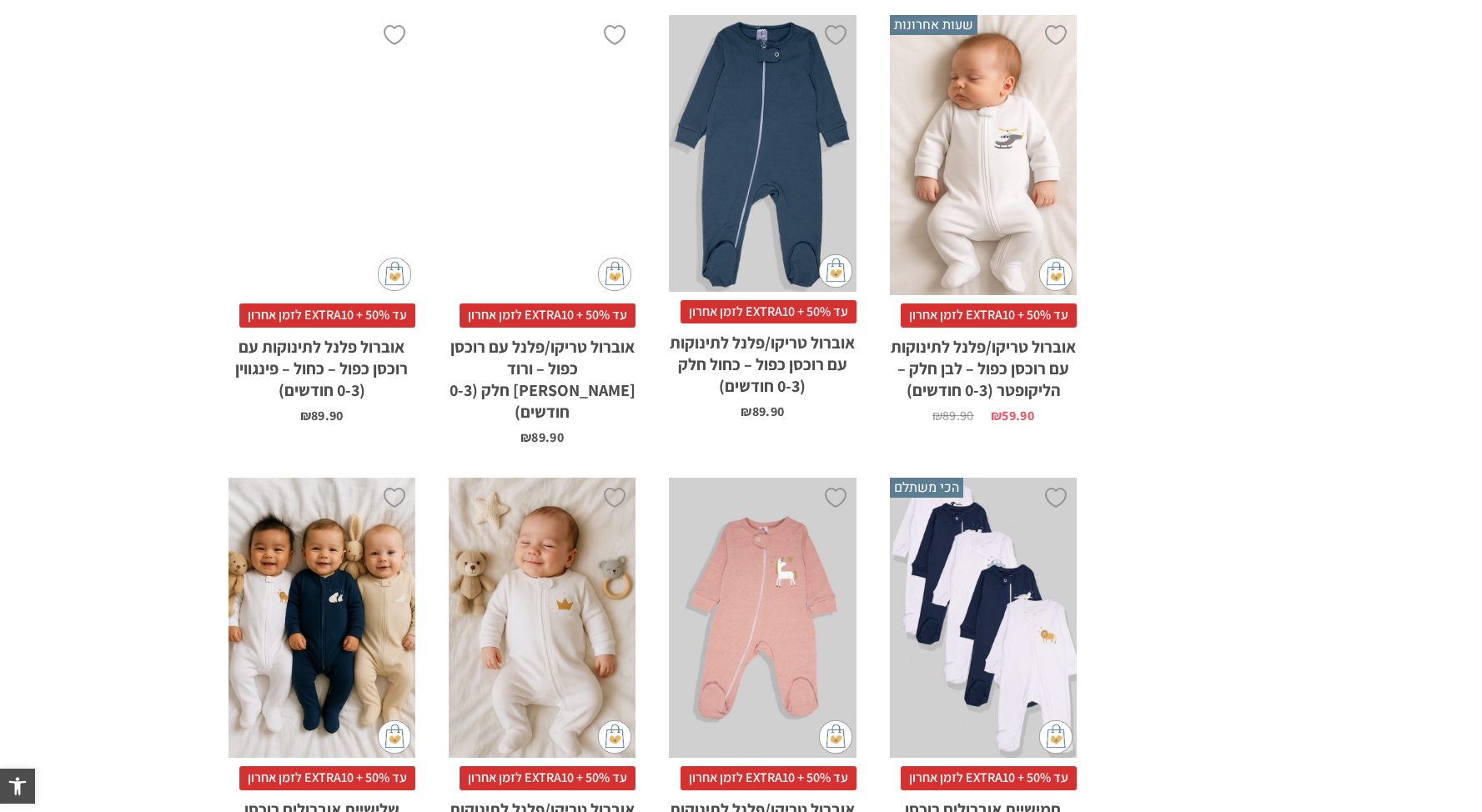
scroll to position [2139, 0]
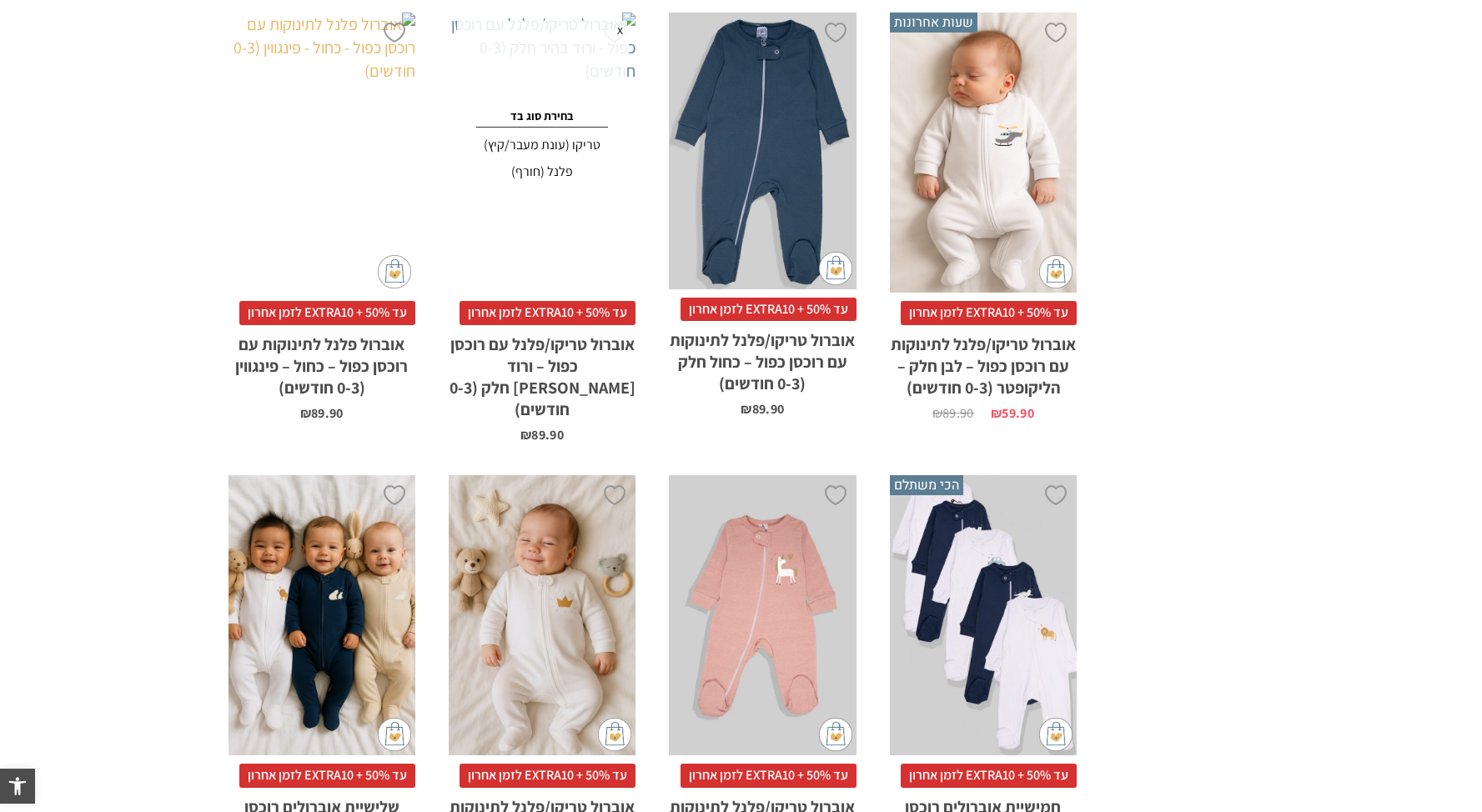
click at [348, 170] on div "x הוספה לסל" at bounding box center [321, 152] width 187 height 281
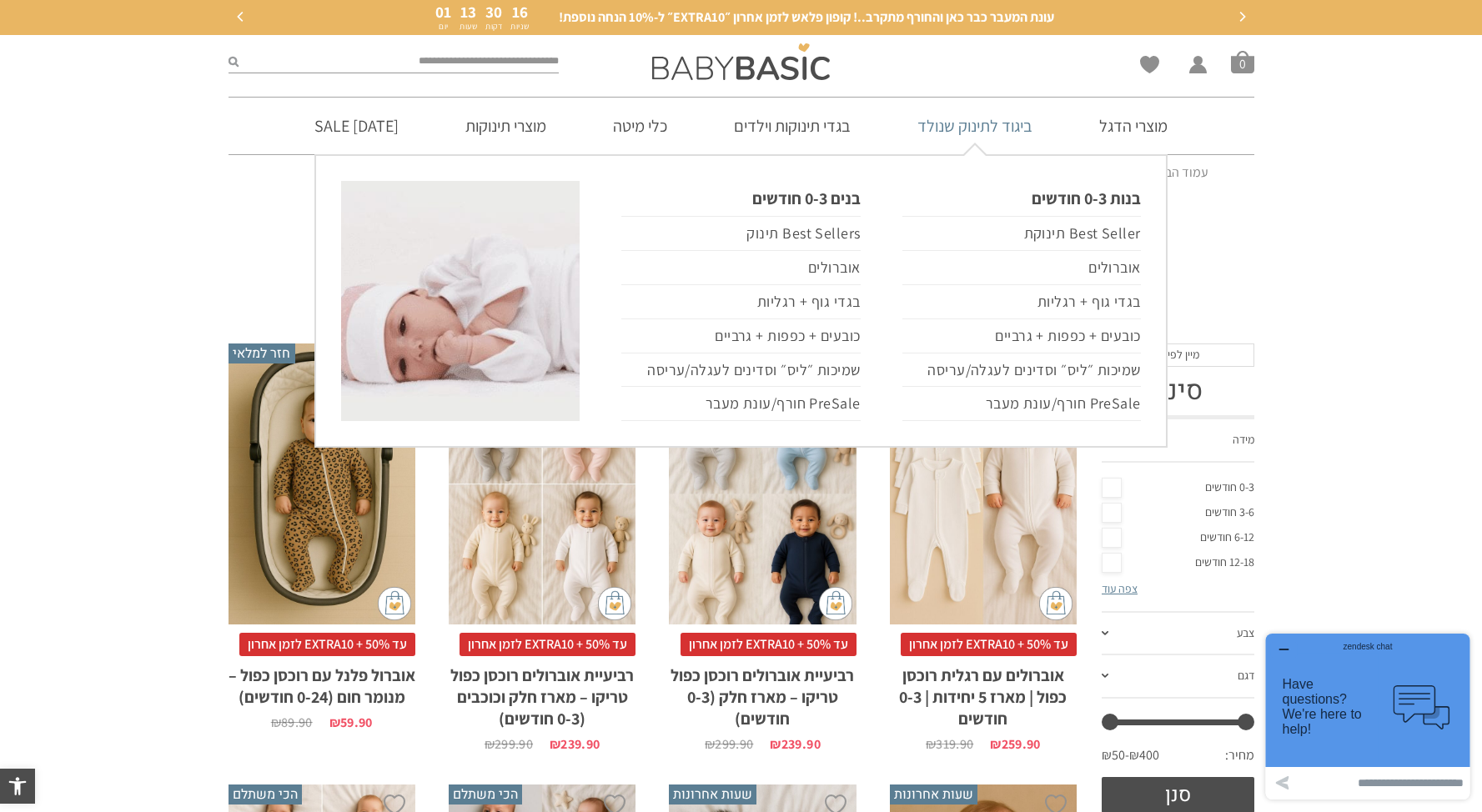
click at [996, 123] on link "ביגוד לתינוק שנולד" at bounding box center [976, 126] width 165 height 57
